Goal: Navigation & Orientation: Go to known website

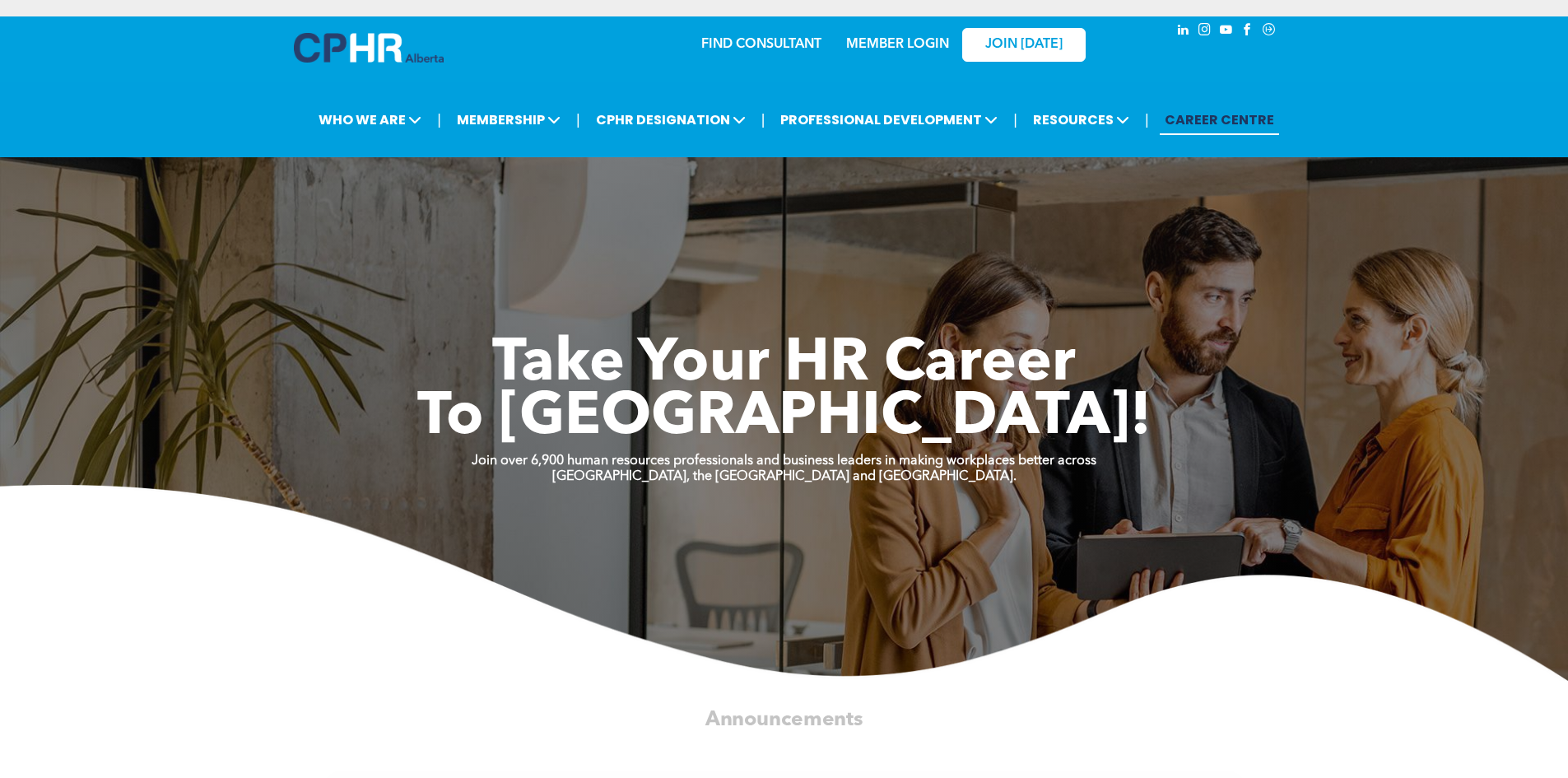
click at [913, 34] on div "MEMBER LOGIN" at bounding box center [897, 39] width 107 height 29
click at [916, 46] on link "MEMBER LOGIN" at bounding box center [897, 44] width 103 height 13
click at [899, 44] on link "MEMBER LOGIN" at bounding box center [897, 44] width 103 height 13
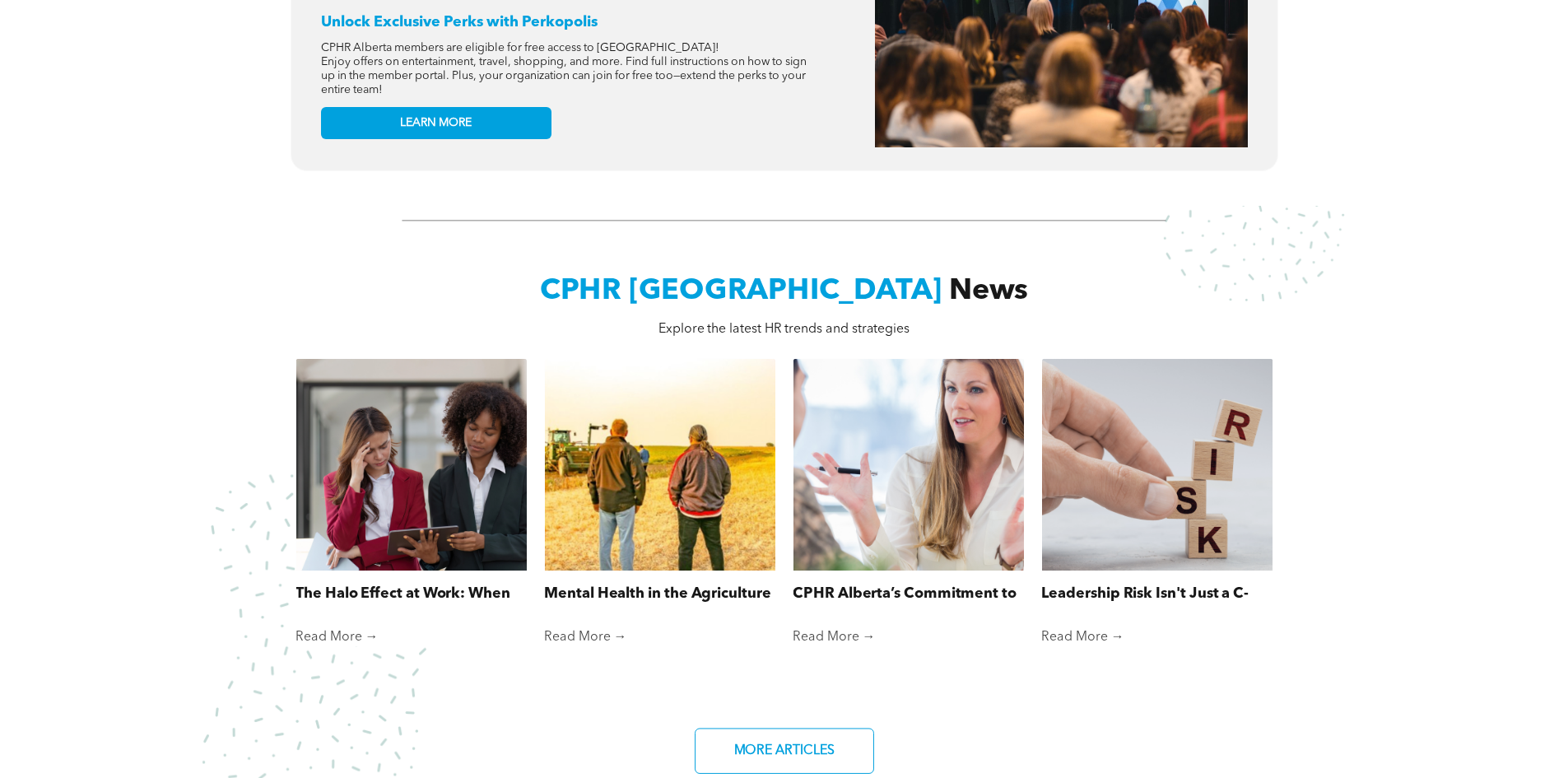
scroll to position [659, 0]
